Goal: Information Seeking & Learning: Learn about a topic

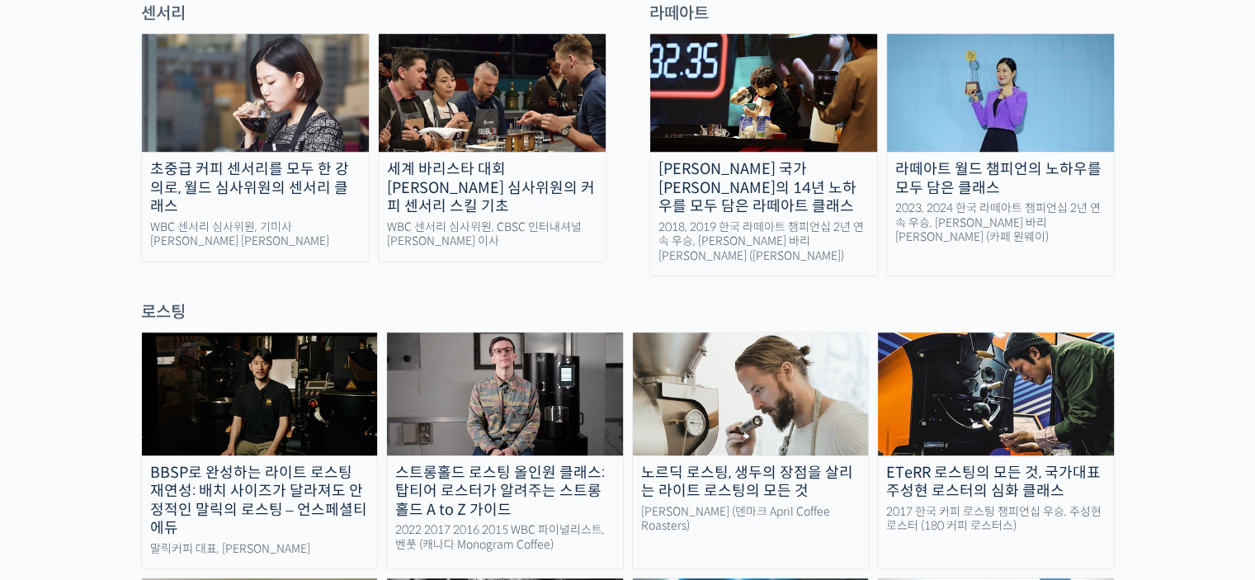
scroll to position [907, 0]
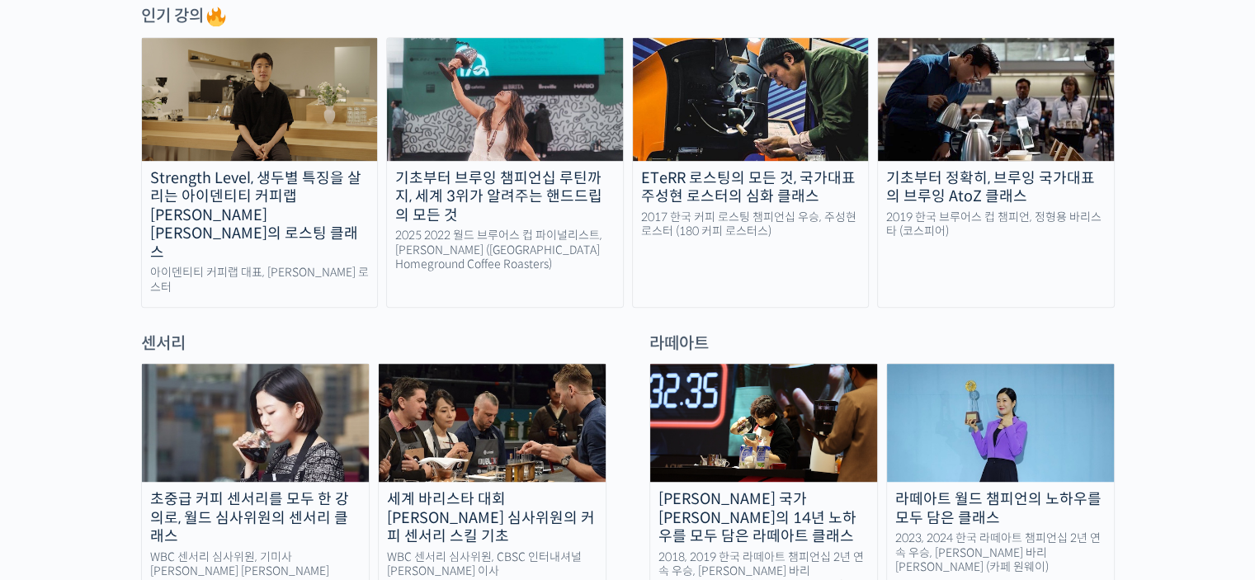
click at [1016, 364] on img at bounding box center [1000, 423] width 227 height 118
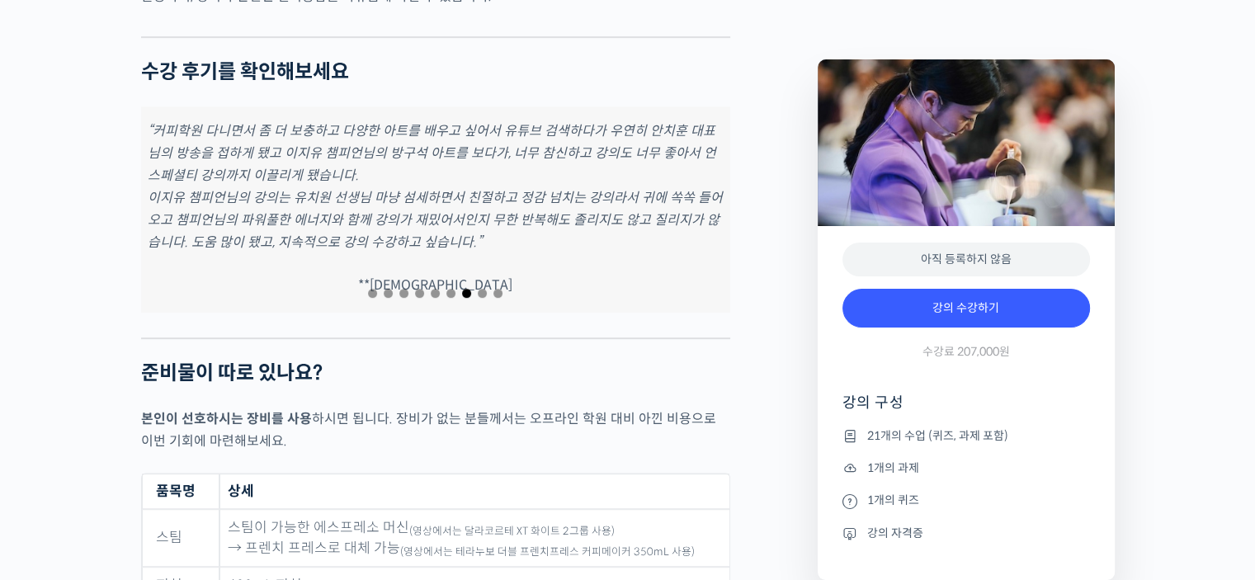
scroll to position [7362, 0]
